Goal: Task Accomplishment & Management: Manage account settings

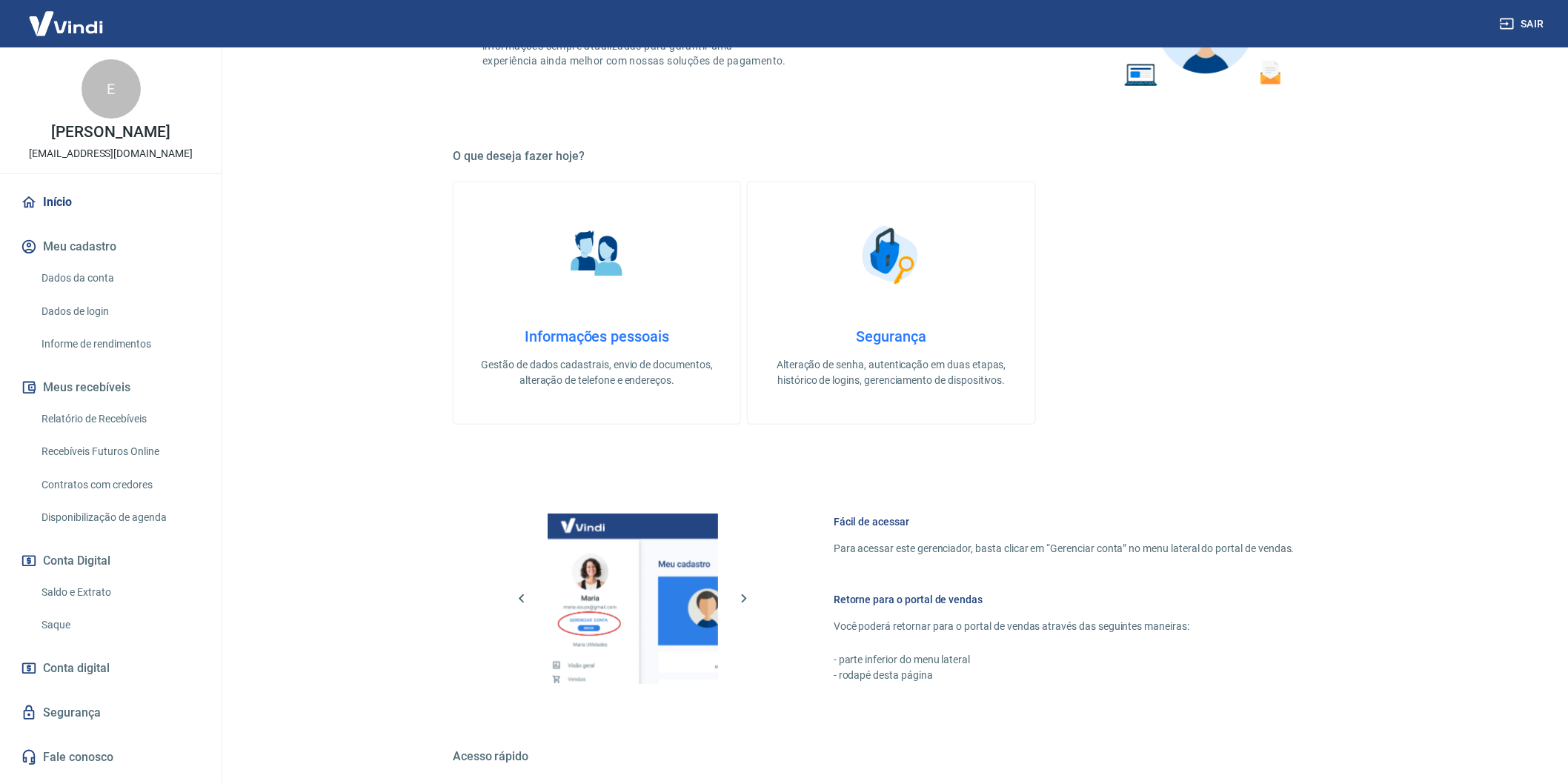
scroll to position [534, 0]
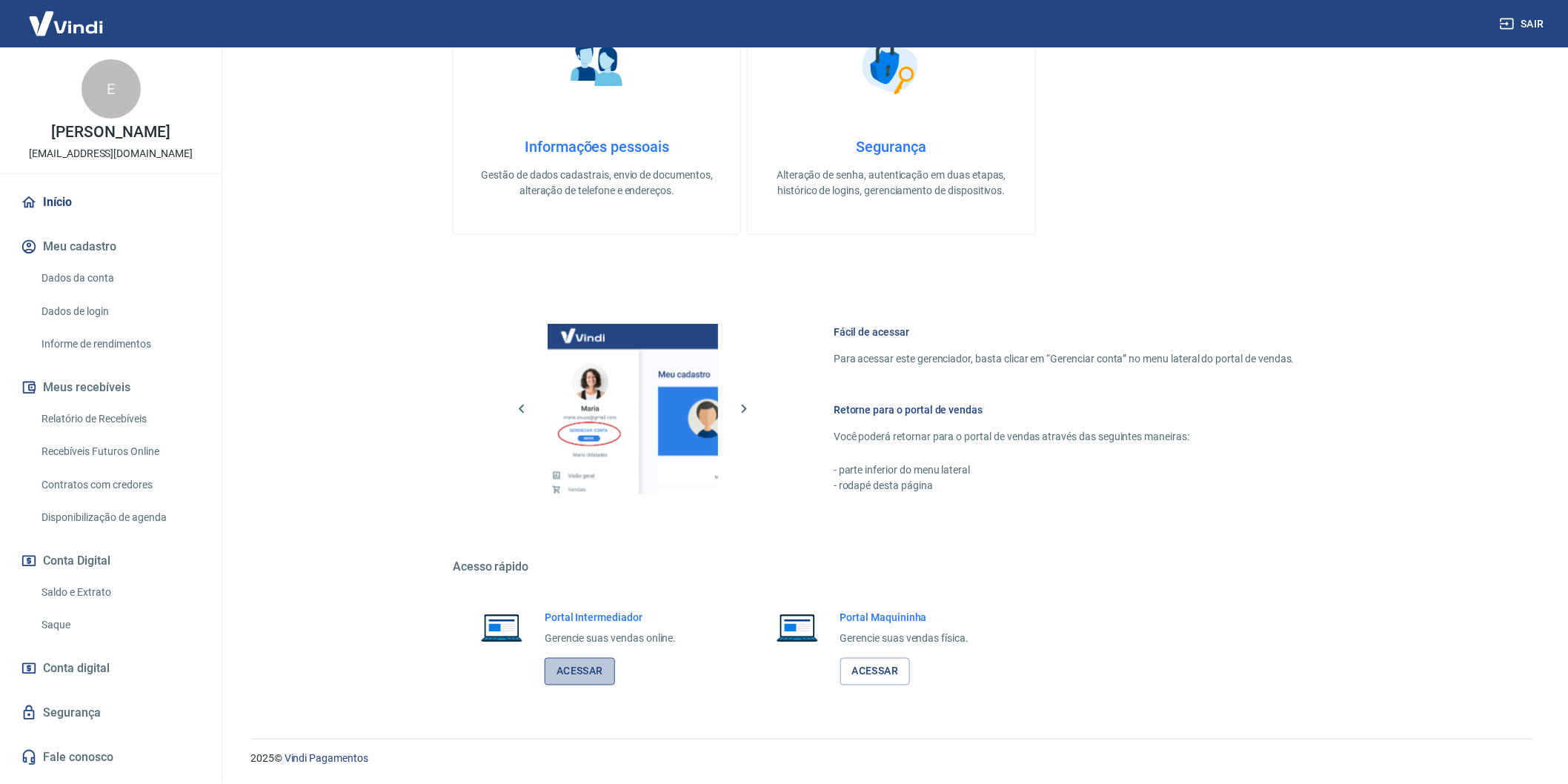
click at [575, 672] on link "Acessar" at bounding box center [579, 671] width 70 height 27
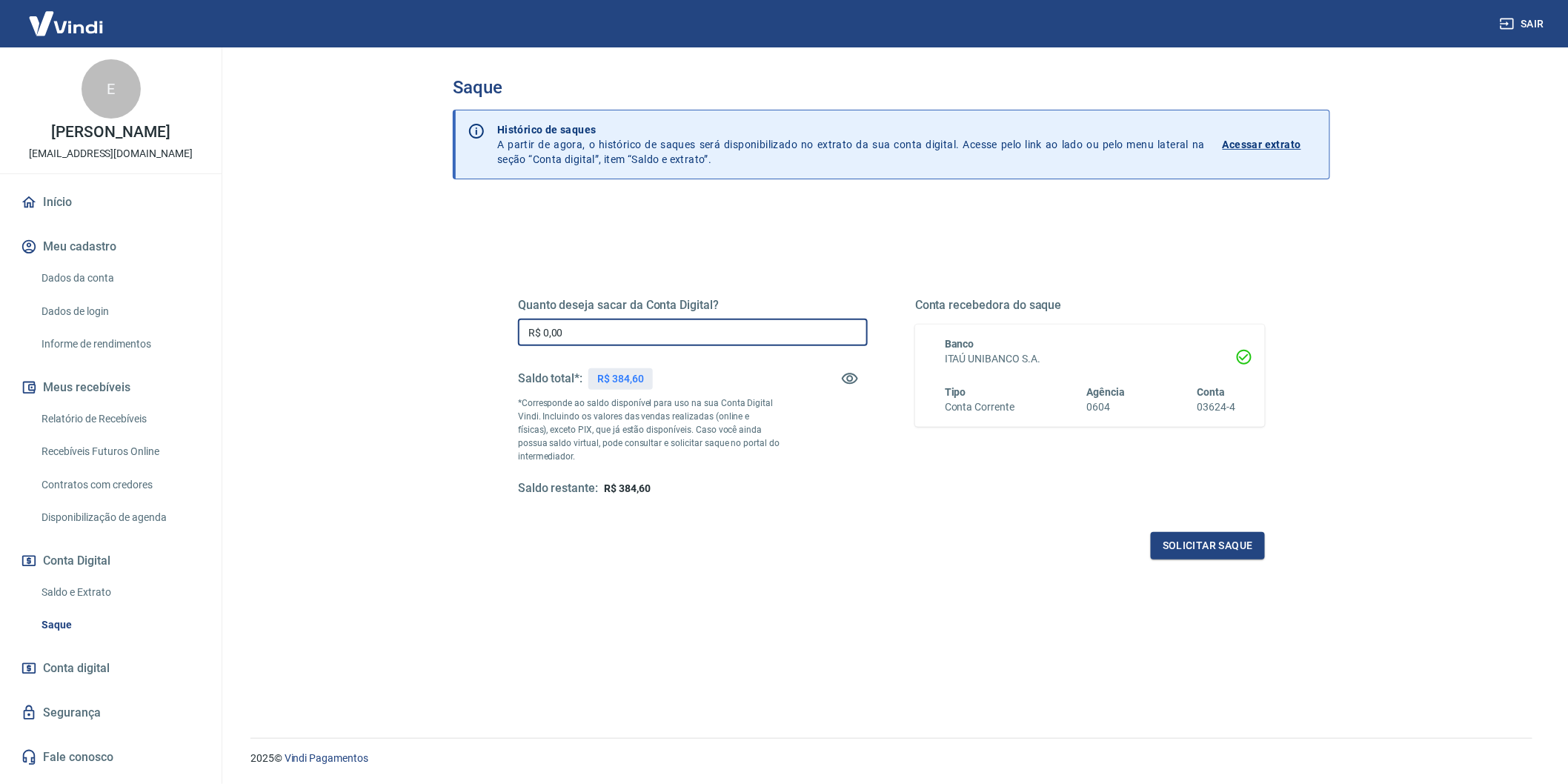
click at [608, 323] on input "R$ 0,00" at bounding box center [692, 332] width 350 height 27
type input "R$ 380,00"
click at [1189, 556] on button "Solicitar saque" at bounding box center [1207, 546] width 114 height 27
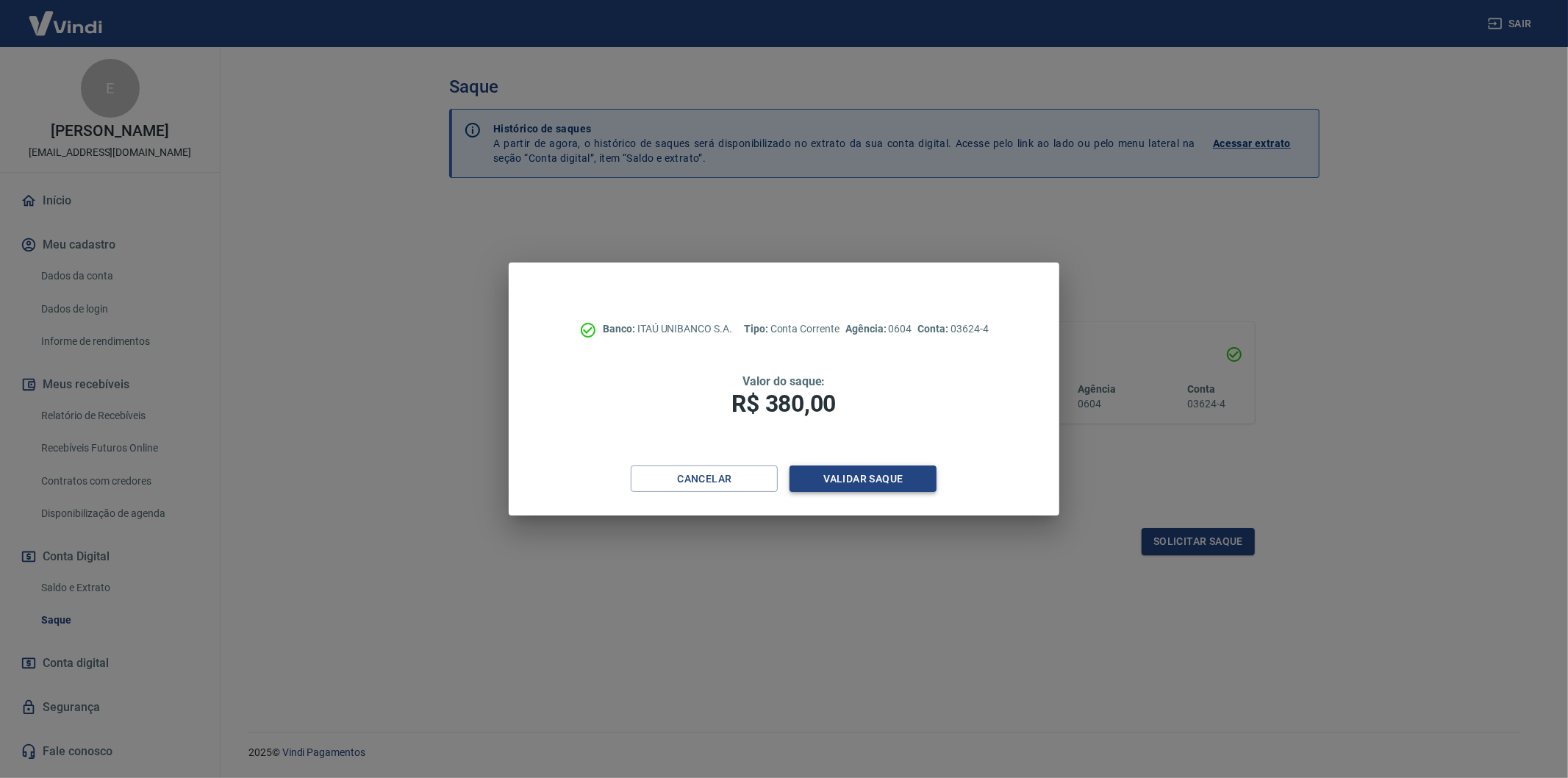
click at [869, 482] on button "Validar saque" at bounding box center [862, 479] width 147 height 27
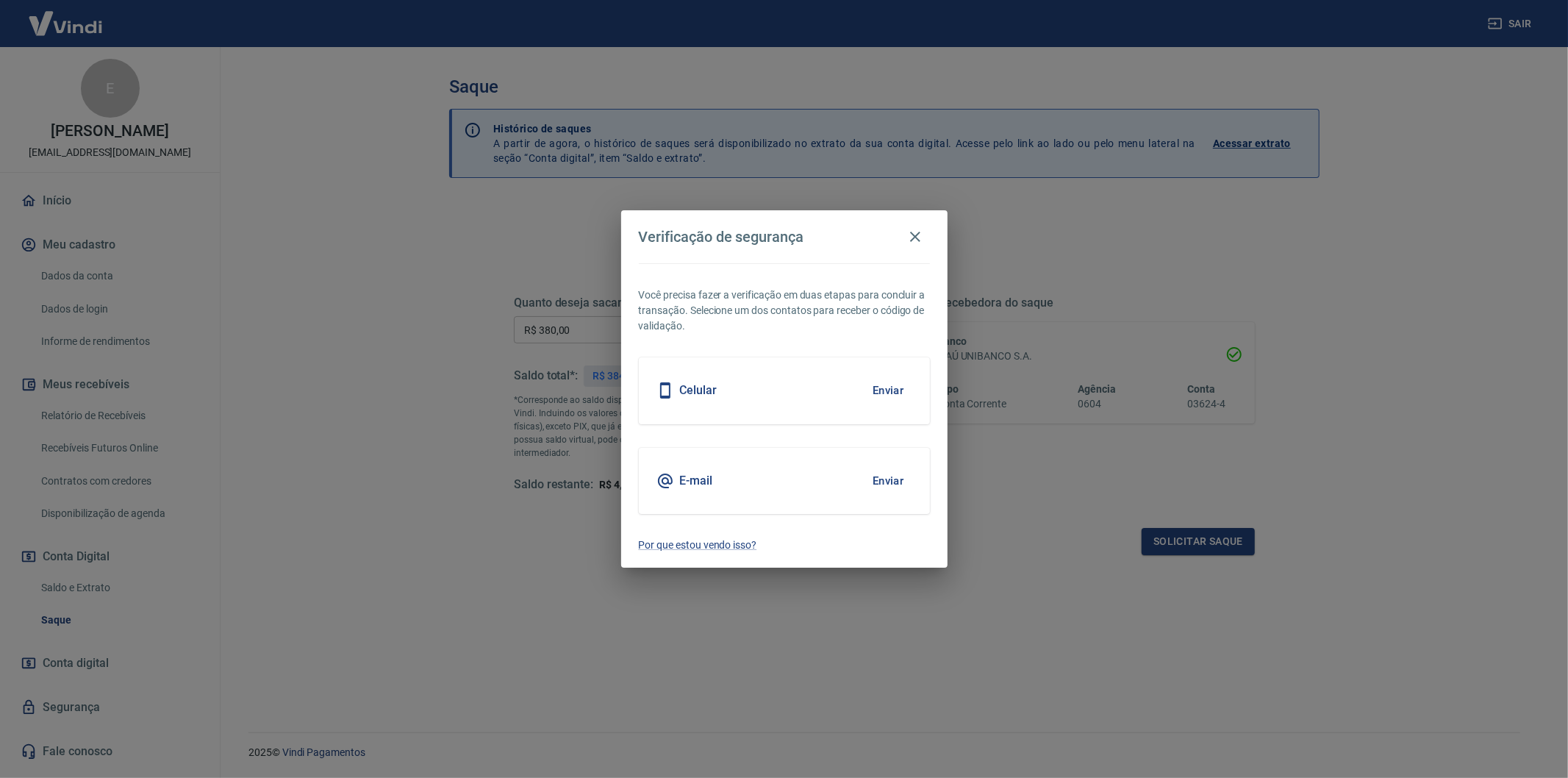
click at [890, 481] on button "Enviar" at bounding box center [888, 481] width 48 height 31
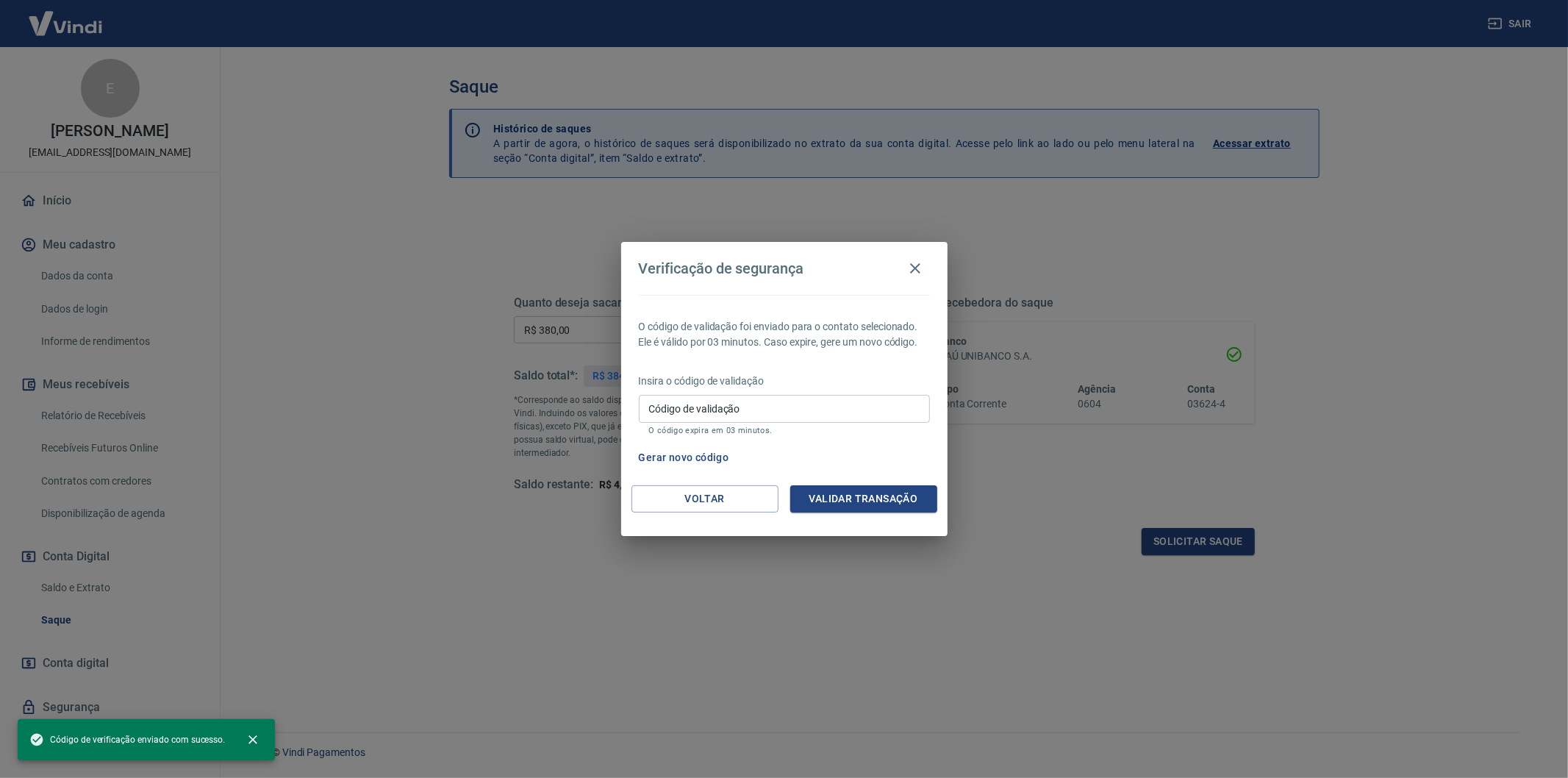
drag, startPoint x: 770, startPoint y: 398, endPoint x: 781, endPoint y: 399, distance: 11.0
click at [770, 398] on input "Código de validação" at bounding box center [784, 408] width 291 height 27
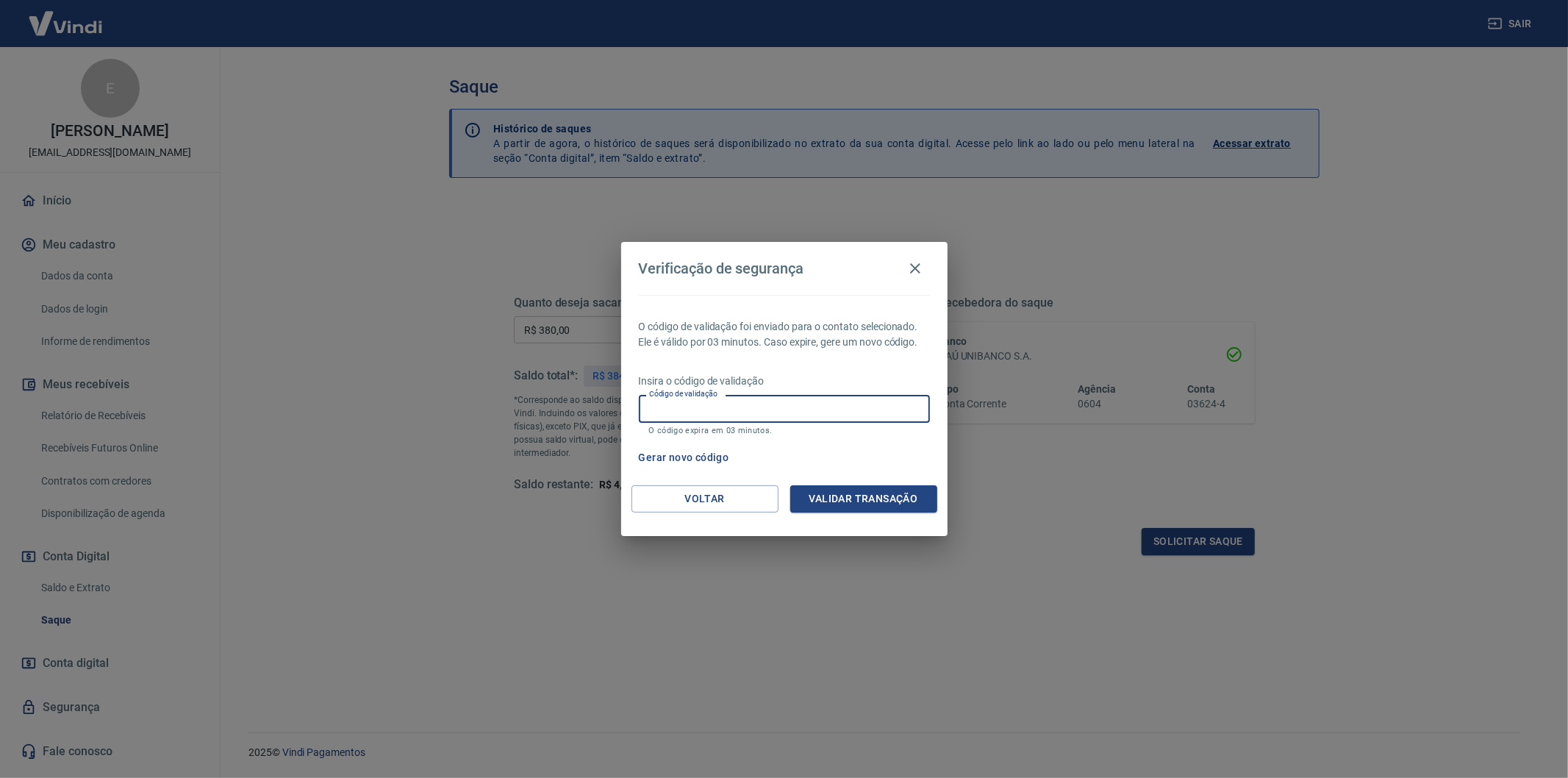
paste input "213826"
type input "213826"
click at [901, 478] on div "O código de validação foi enviado para o contato selecionado. Ele é válido por …" at bounding box center [784, 390] width 327 height 190
click at [917, 505] on button "Validar transação" at bounding box center [863, 499] width 147 height 27
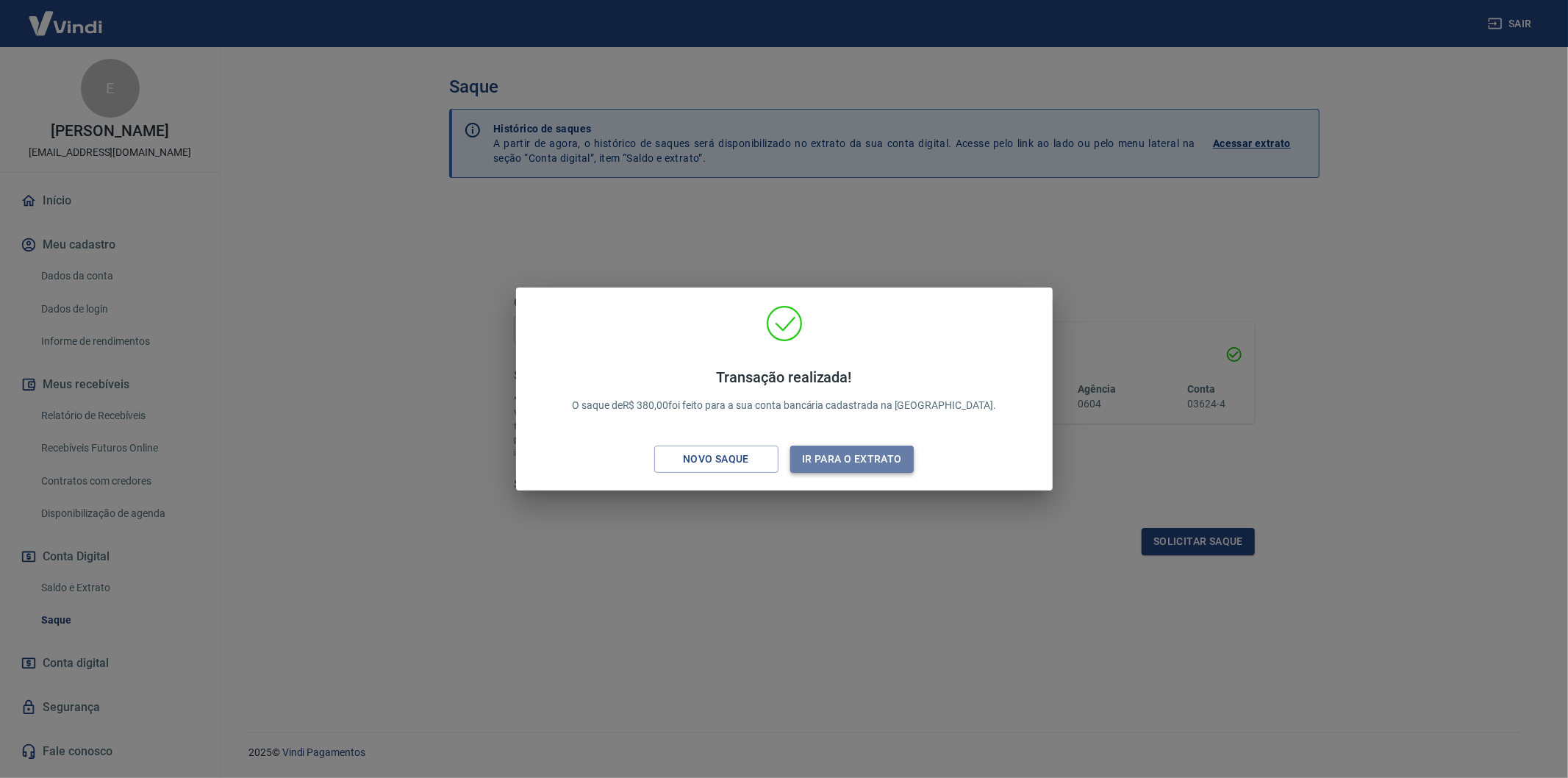
click at [834, 454] on button "Ir para o extrato" at bounding box center [853, 459] width 125 height 27
